Goal: Information Seeking & Learning: Learn about a topic

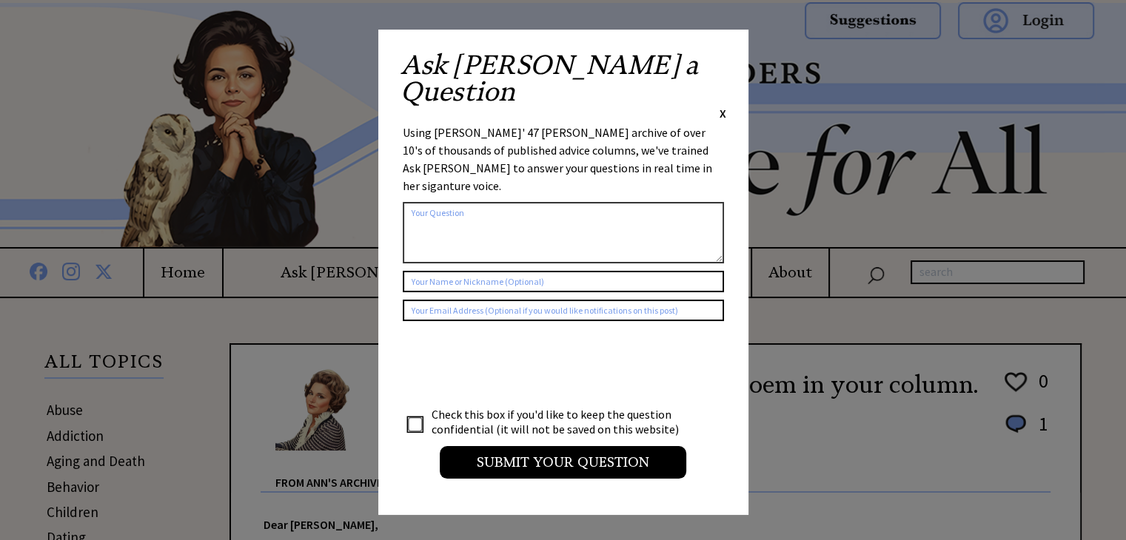
click at [721, 106] on span "X" at bounding box center [722, 113] width 7 height 15
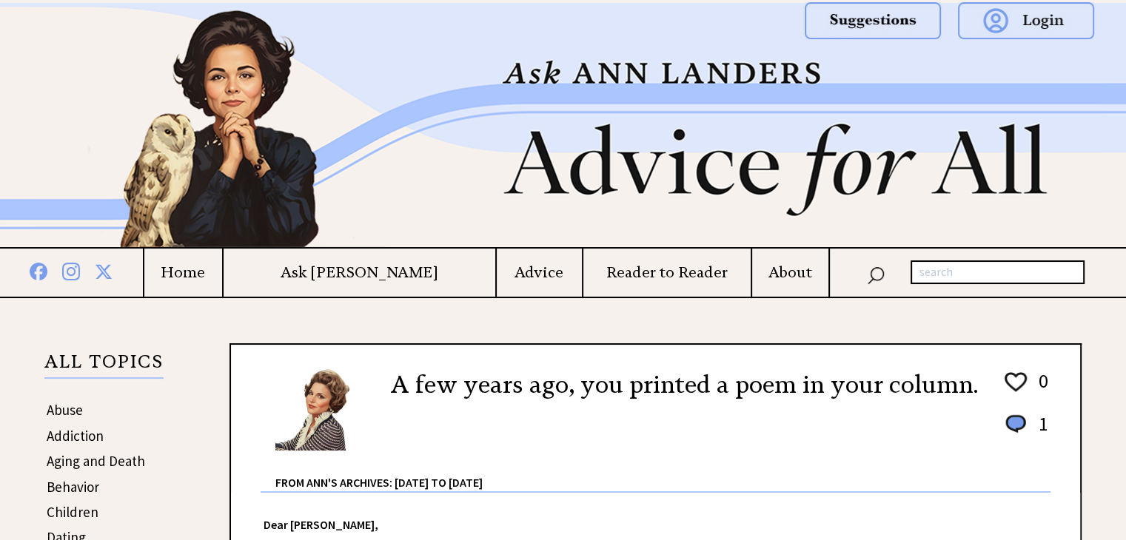
click at [80, 482] on link "Behavior" at bounding box center [73, 487] width 53 height 18
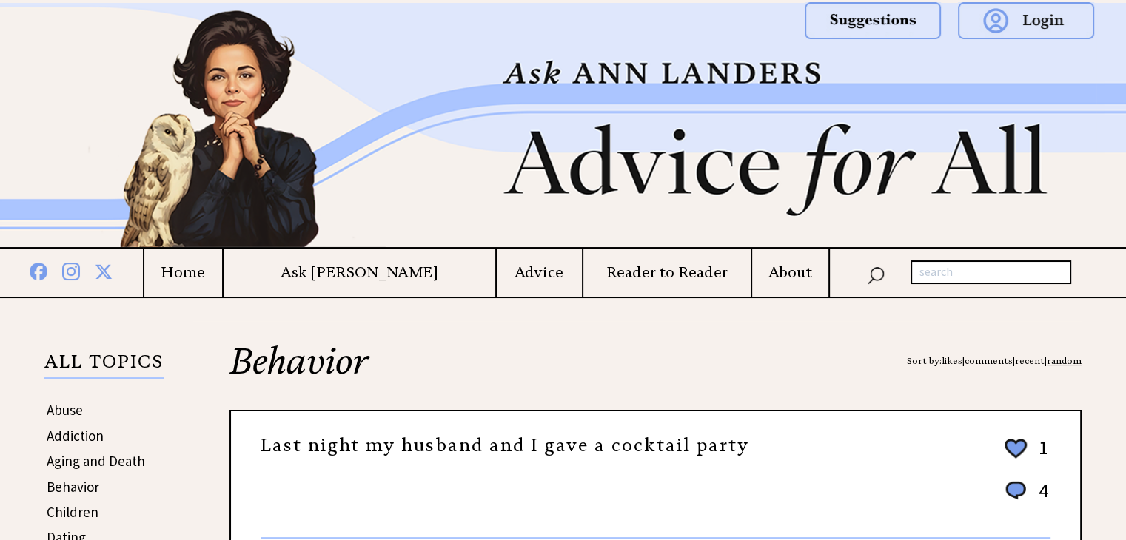
scroll to position [472, 0]
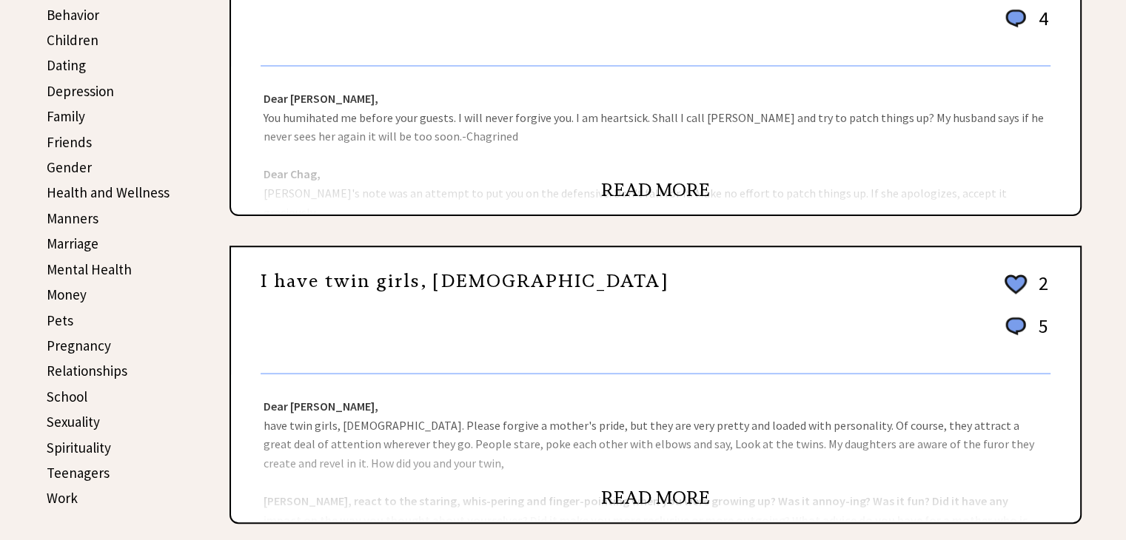
click at [659, 184] on link "READ MORE" at bounding box center [655, 190] width 109 height 22
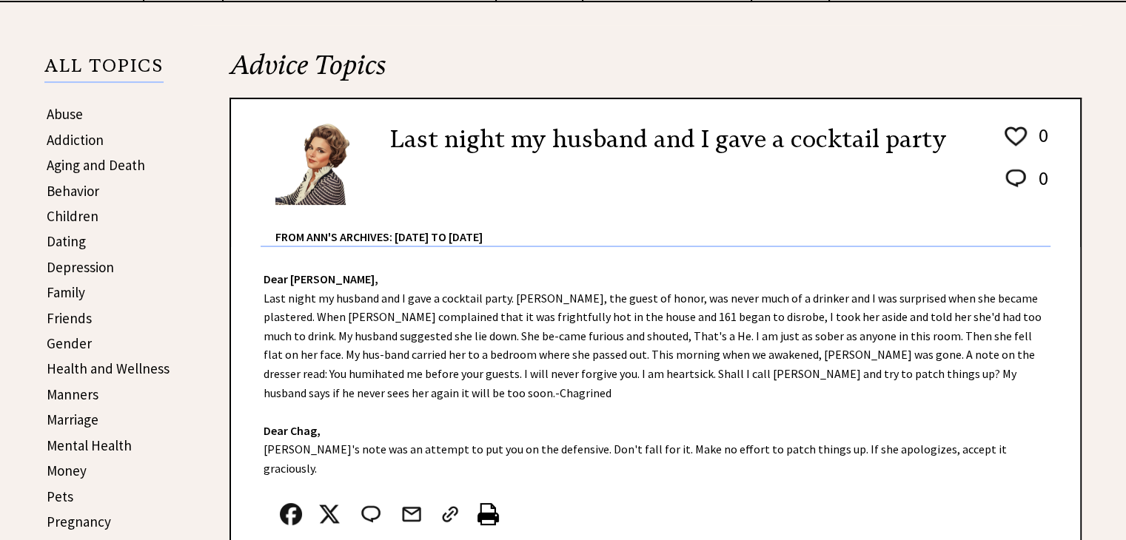
scroll to position [405, 0]
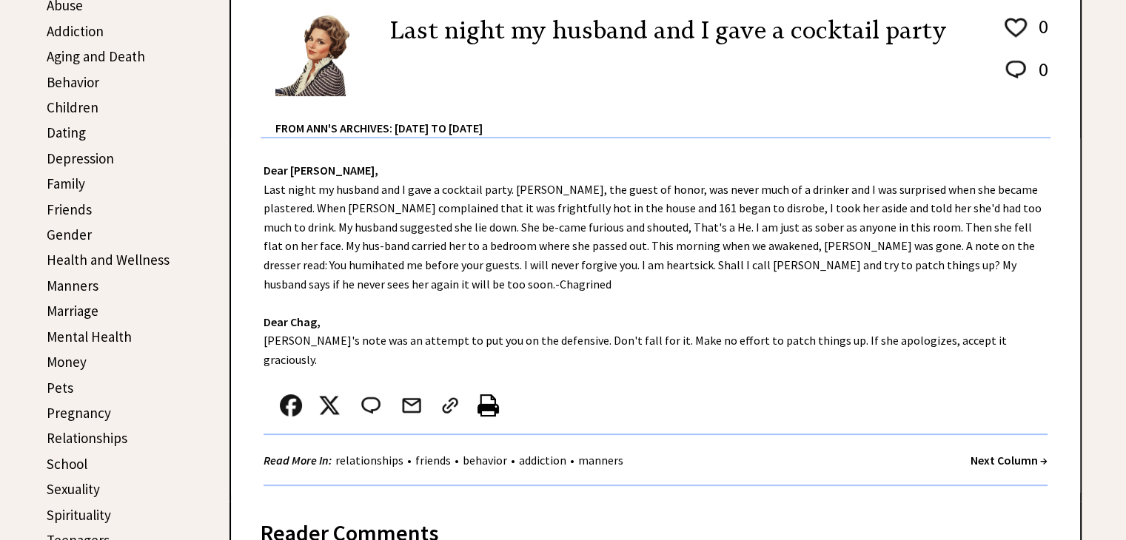
click at [491, 394] on img at bounding box center [487, 405] width 21 height 22
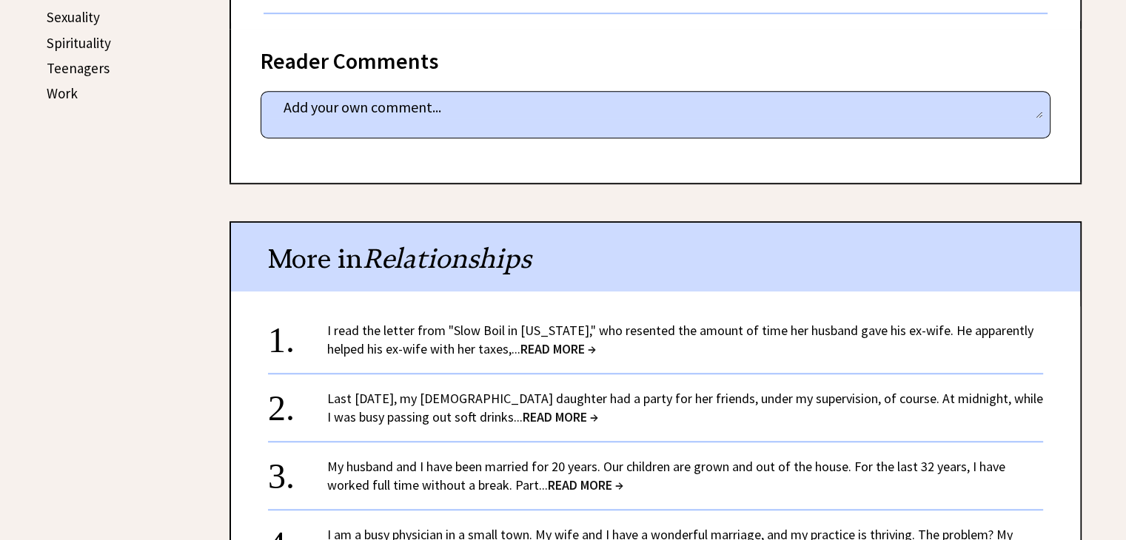
click at [557, 340] on span "READ MORE →" at bounding box center [557, 348] width 75 height 17
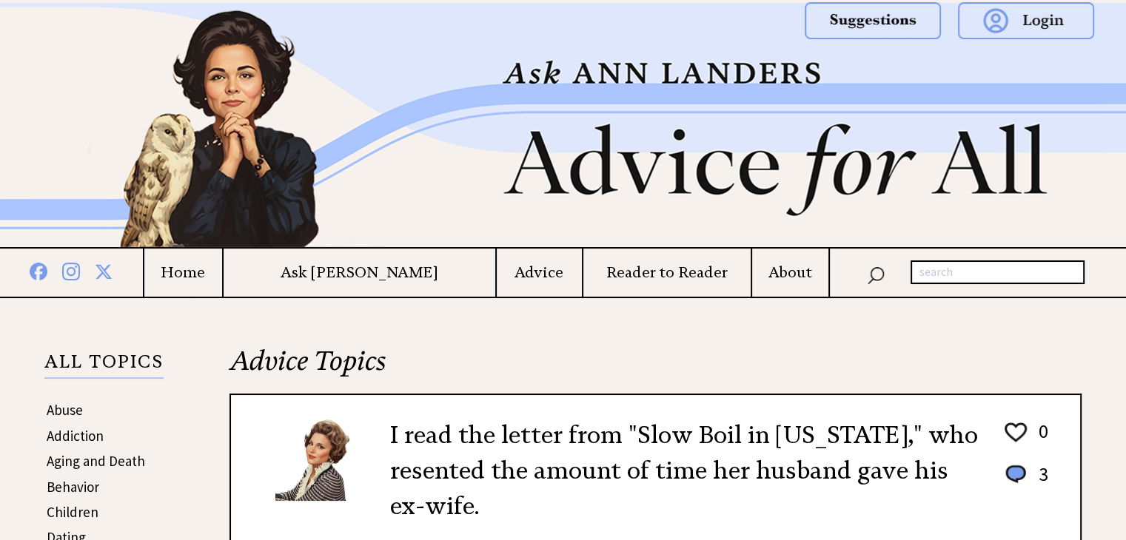
scroll to position [472, 0]
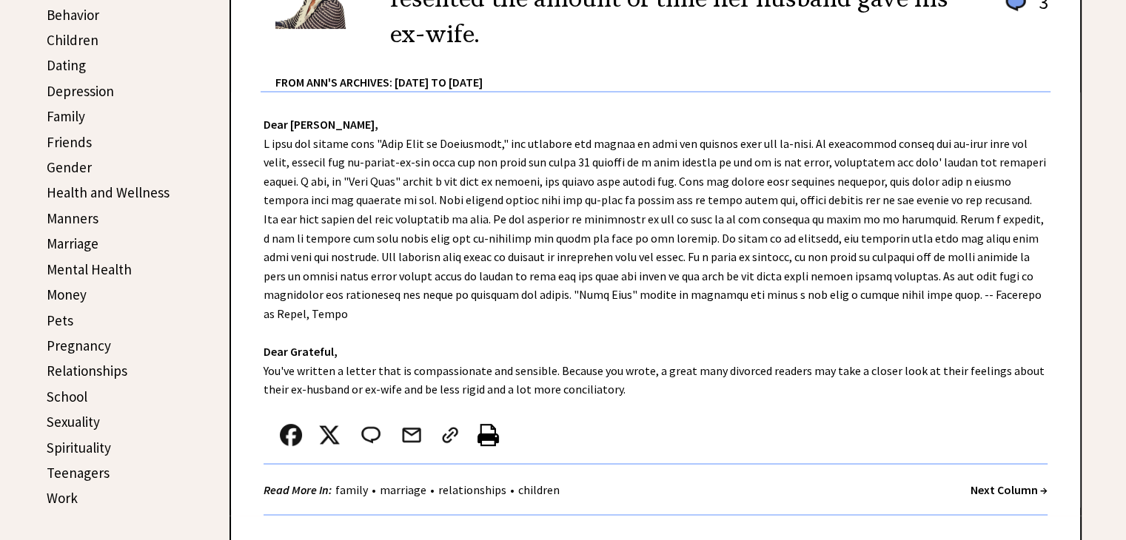
click at [482, 424] on img at bounding box center [487, 435] width 21 height 22
click at [61, 312] on link "Pets" at bounding box center [60, 321] width 27 height 18
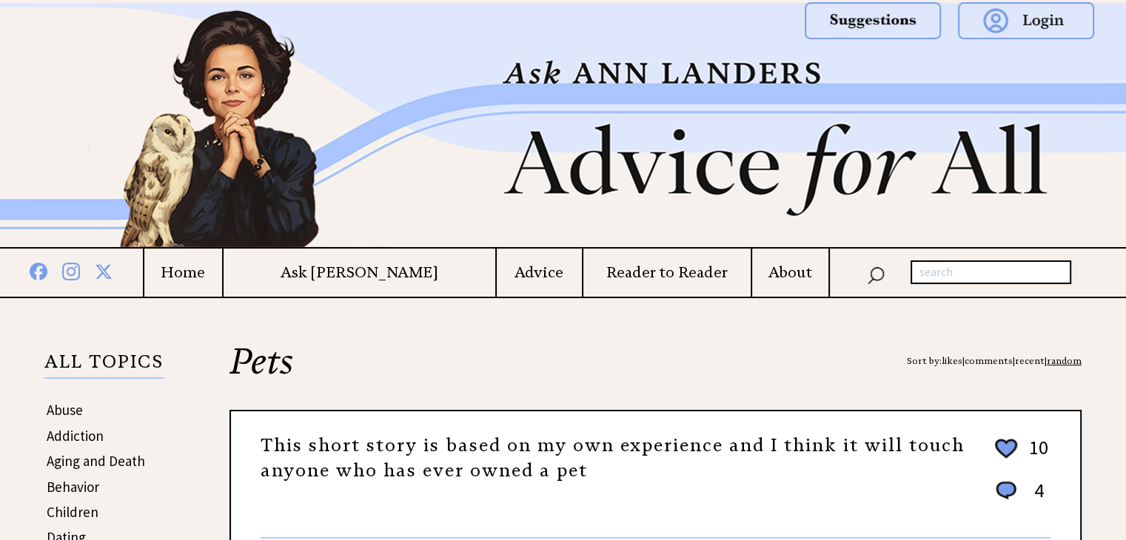
scroll to position [472, 0]
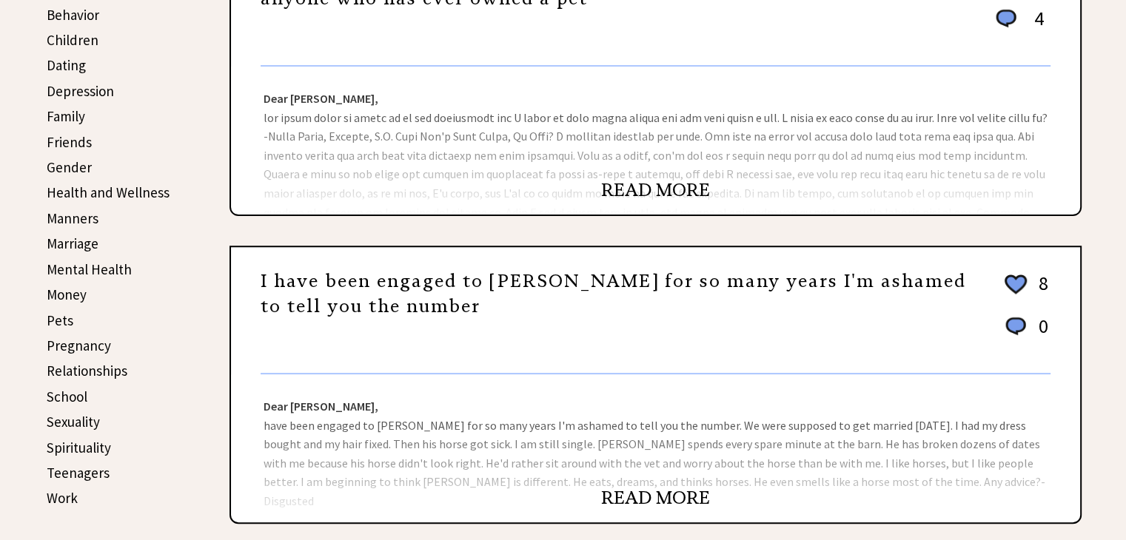
click at [639, 185] on link "READ MORE" at bounding box center [655, 190] width 109 height 22
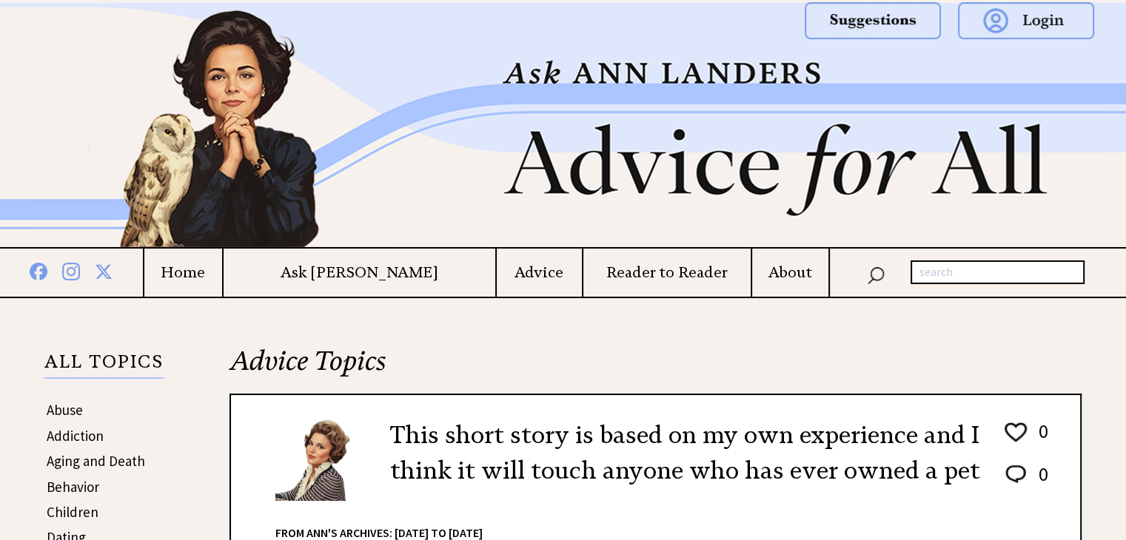
scroll to position [472, 0]
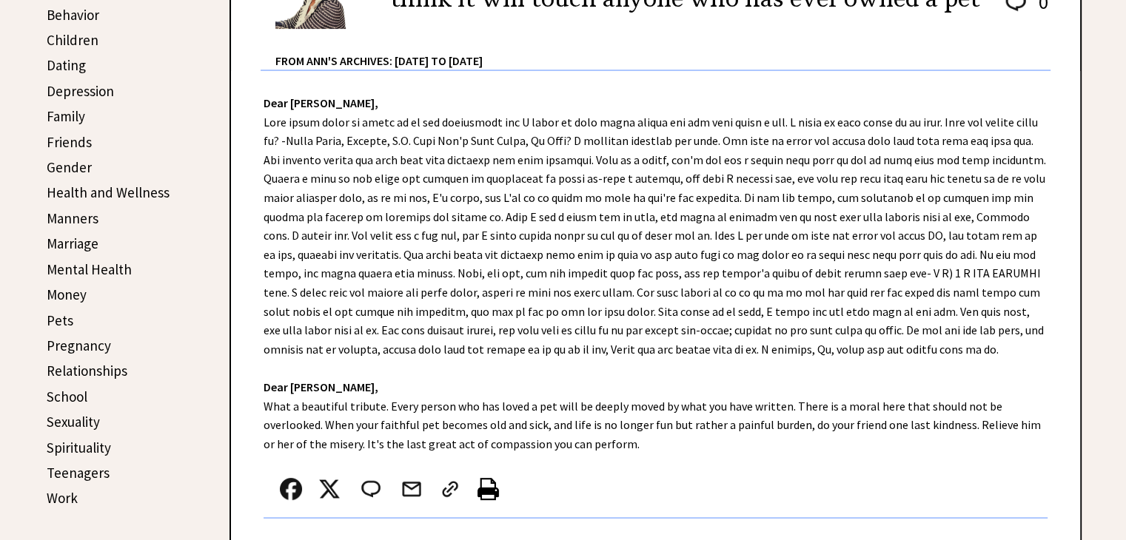
click at [491, 490] on img at bounding box center [487, 489] width 21 height 22
click at [76, 464] on link "Teenagers" at bounding box center [78, 473] width 63 height 18
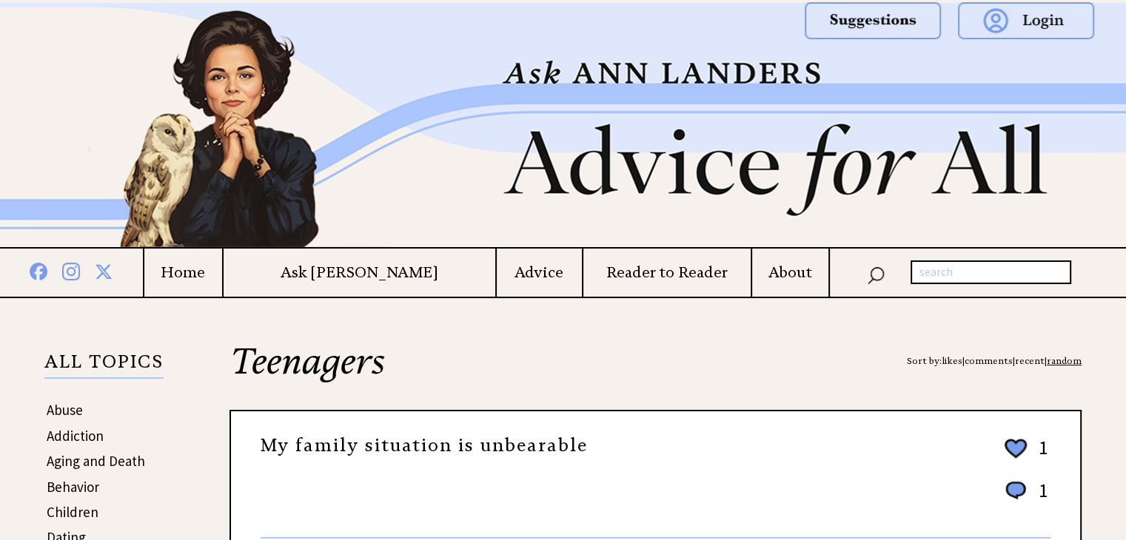
scroll to position [472, 0]
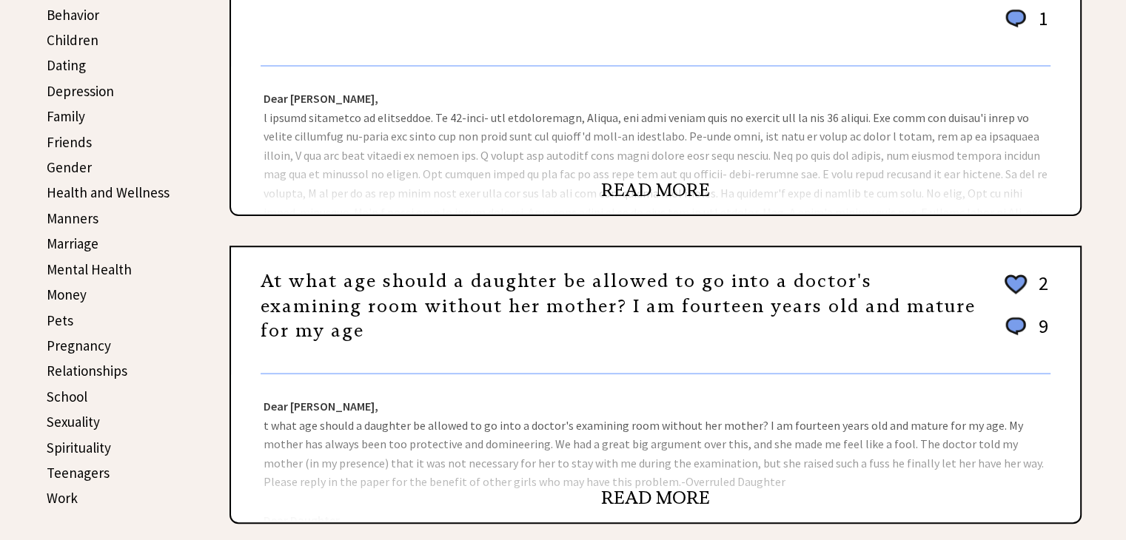
click at [636, 189] on link "READ MORE" at bounding box center [655, 190] width 109 height 22
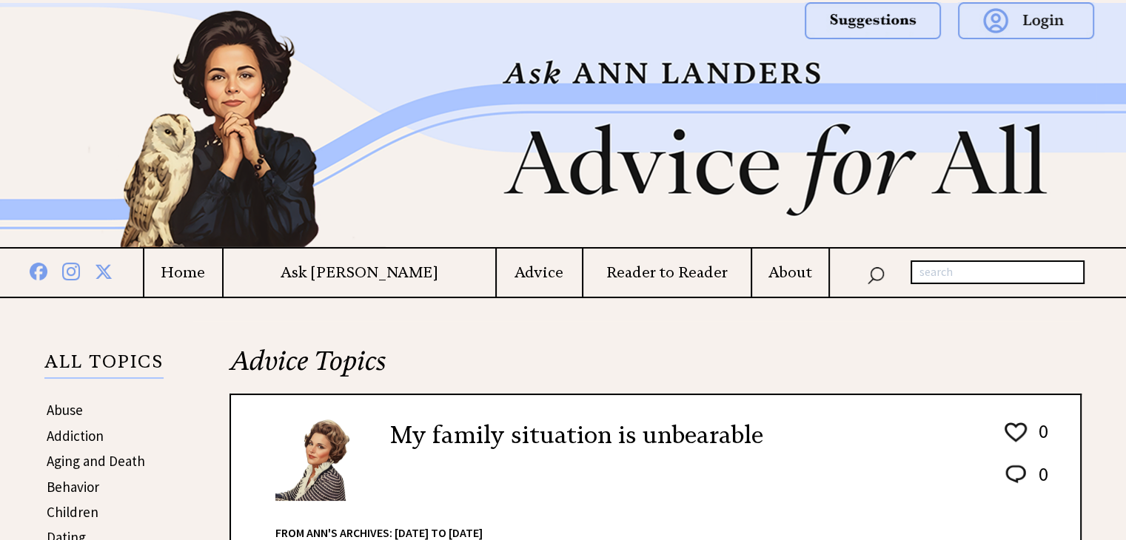
scroll to position [472, 0]
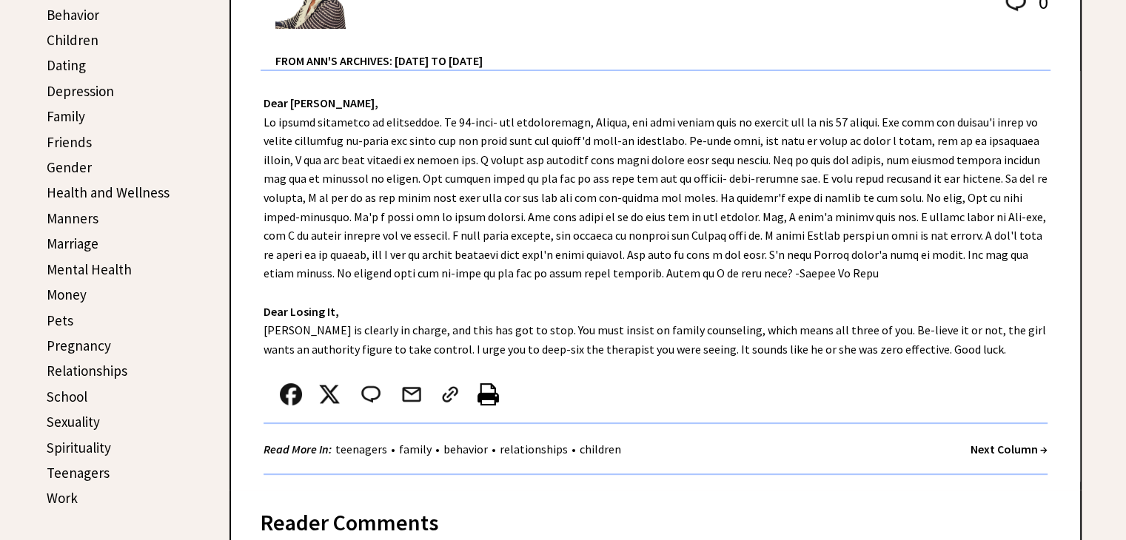
click at [488, 395] on img at bounding box center [487, 394] width 21 height 22
